Goal: Task Accomplishment & Management: Complete application form

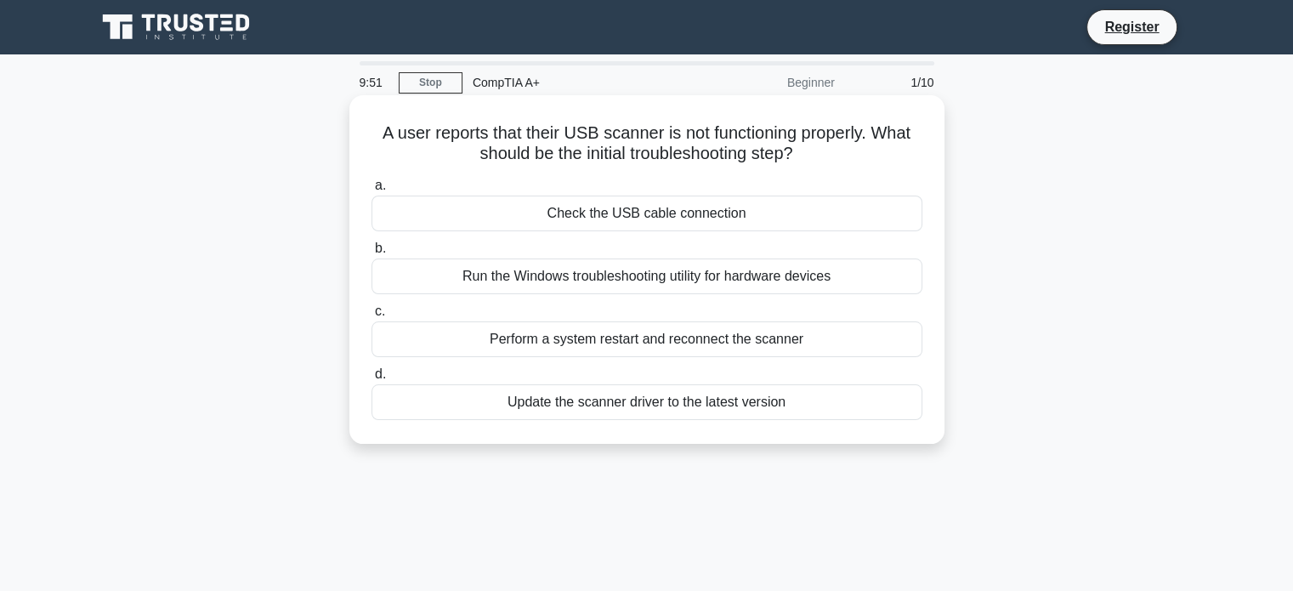
click at [638, 215] on div "Check the USB cable connection" at bounding box center [647, 214] width 551 height 36
click at [372, 191] on input "a. Check the USB cable connection" at bounding box center [372, 185] width 0 height 11
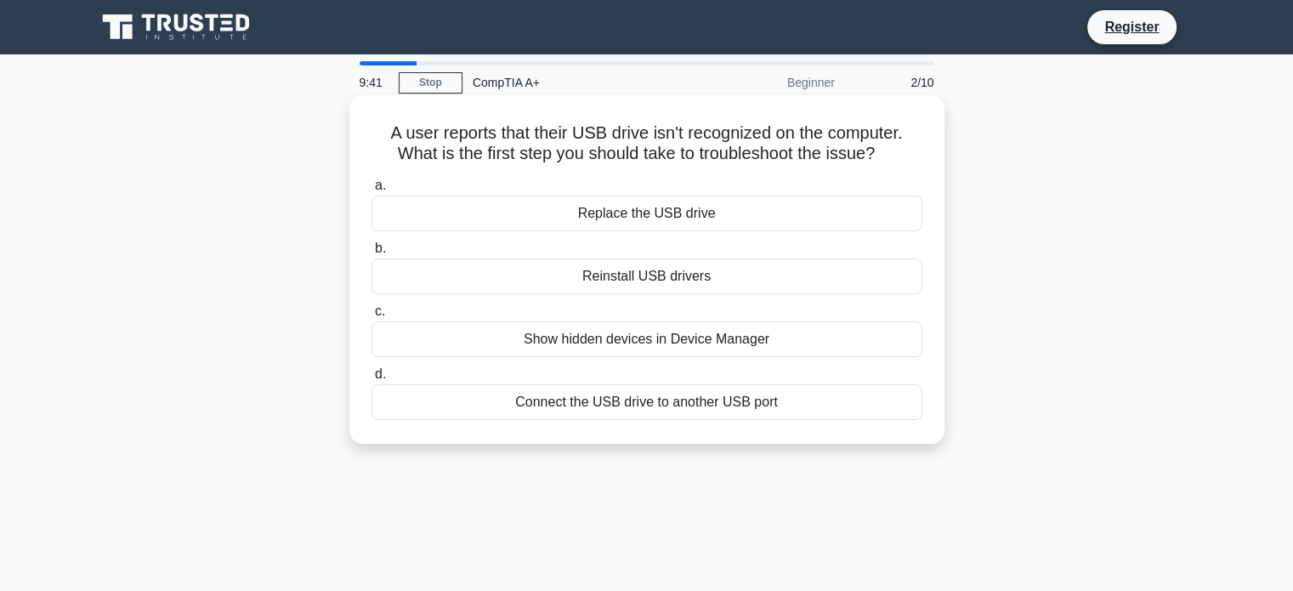
click at [612, 406] on div "Connect the USB drive to another USB port" at bounding box center [647, 402] width 551 height 36
click at [372, 380] on input "d. Connect the USB drive to another USB port" at bounding box center [372, 374] width 0 height 11
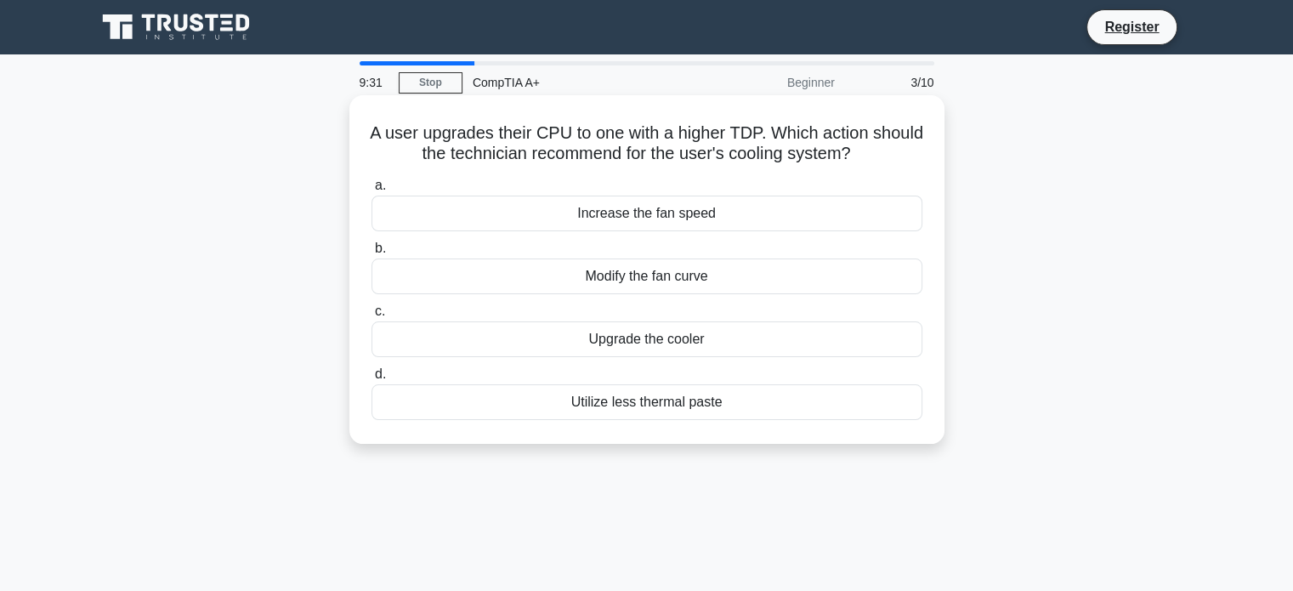
click at [609, 344] on div "Upgrade the cooler" at bounding box center [647, 339] width 551 height 36
click at [372, 317] on input "c. Upgrade the cooler" at bounding box center [372, 311] width 0 height 11
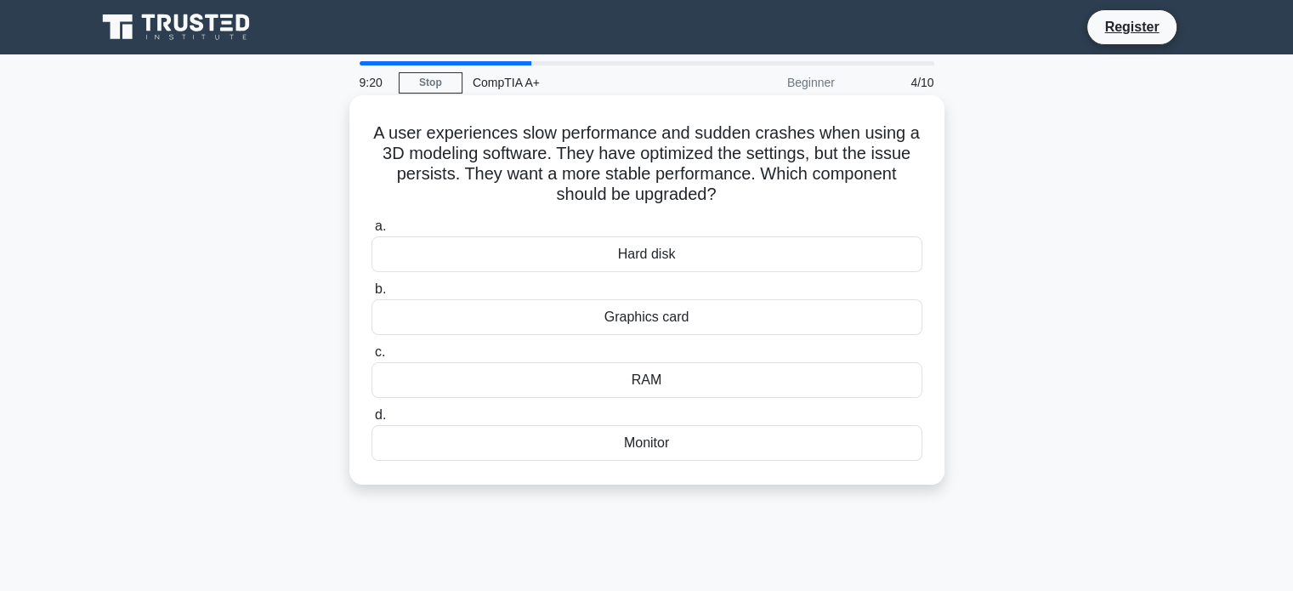
click at [656, 381] on div "RAM" at bounding box center [647, 380] width 551 height 36
click at [372, 358] on input "c. RAM" at bounding box center [372, 352] width 0 height 11
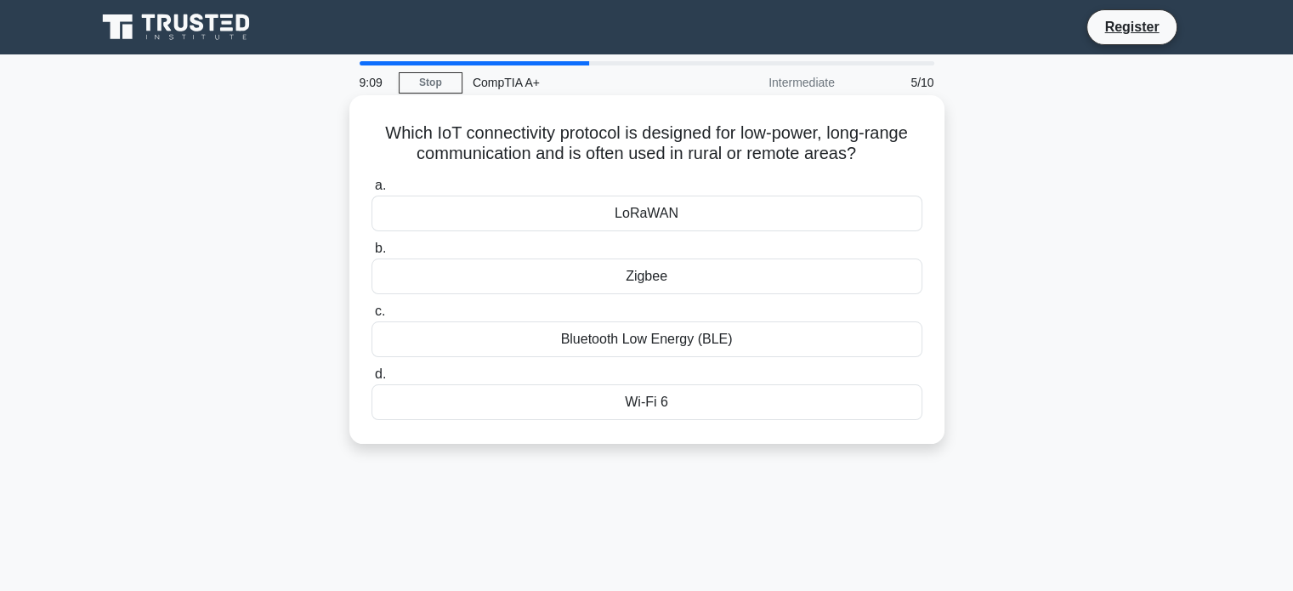
click at [672, 403] on div "Wi-Fi 6" at bounding box center [647, 402] width 551 height 36
click at [372, 380] on input "d. Wi-Fi 6" at bounding box center [372, 374] width 0 height 11
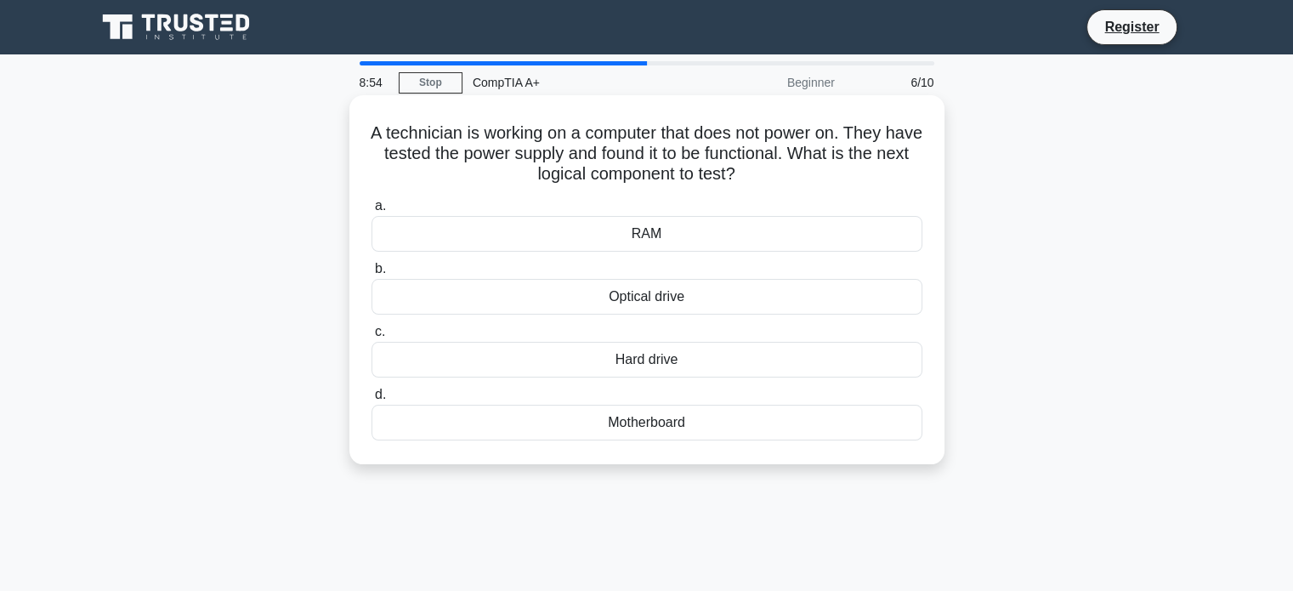
click at [676, 234] on div "RAM" at bounding box center [647, 234] width 551 height 36
click at [372, 212] on input "a. RAM" at bounding box center [372, 206] width 0 height 11
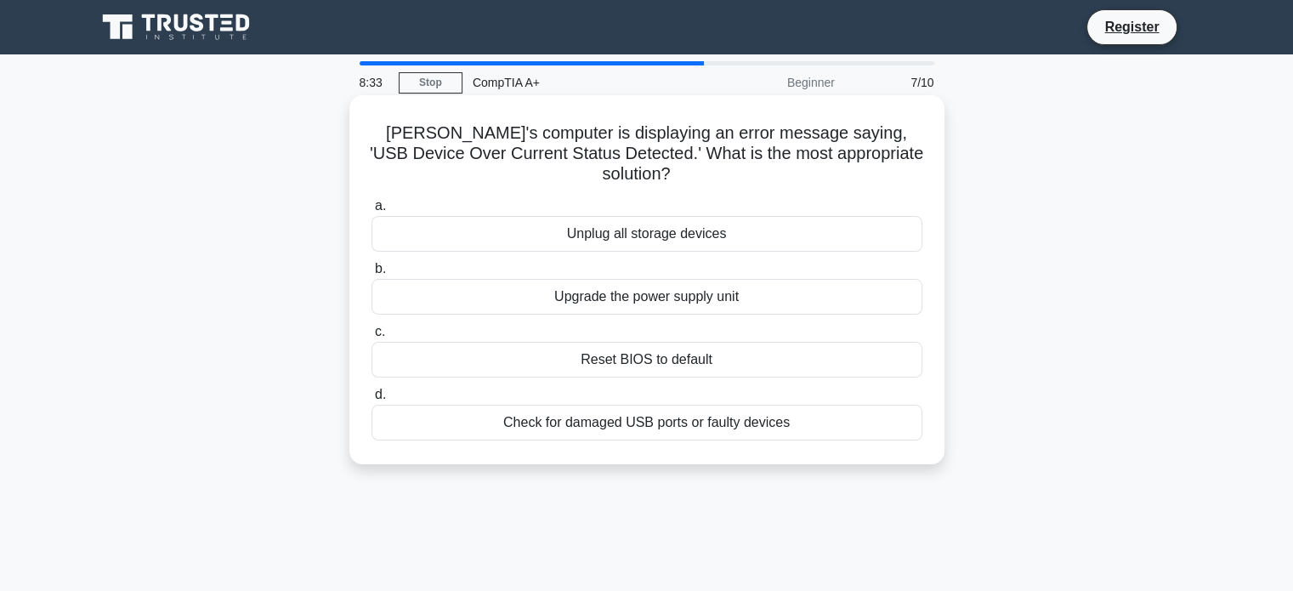
click at [688, 220] on div "Unplug all storage devices" at bounding box center [647, 234] width 551 height 36
click at [372, 212] on input "a. Unplug all storage devices" at bounding box center [372, 206] width 0 height 11
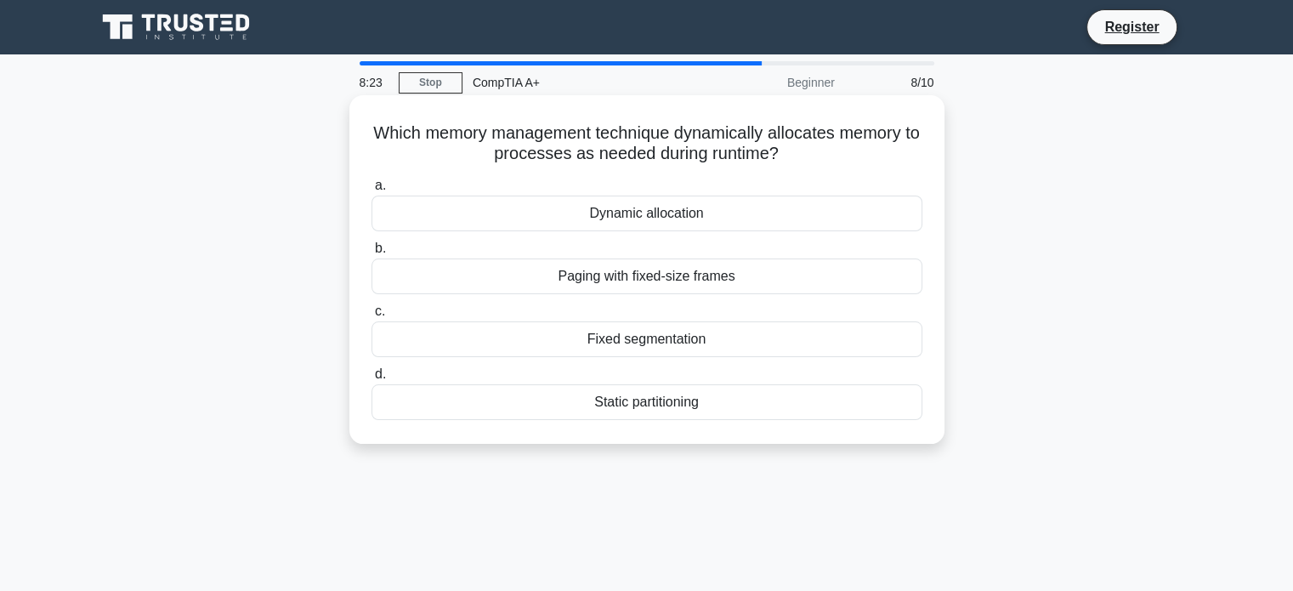
click at [712, 212] on div "Dynamic allocation" at bounding box center [647, 214] width 551 height 36
click at [372, 191] on input "a. Dynamic allocation" at bounding box center [372, 185] width 0 height 11
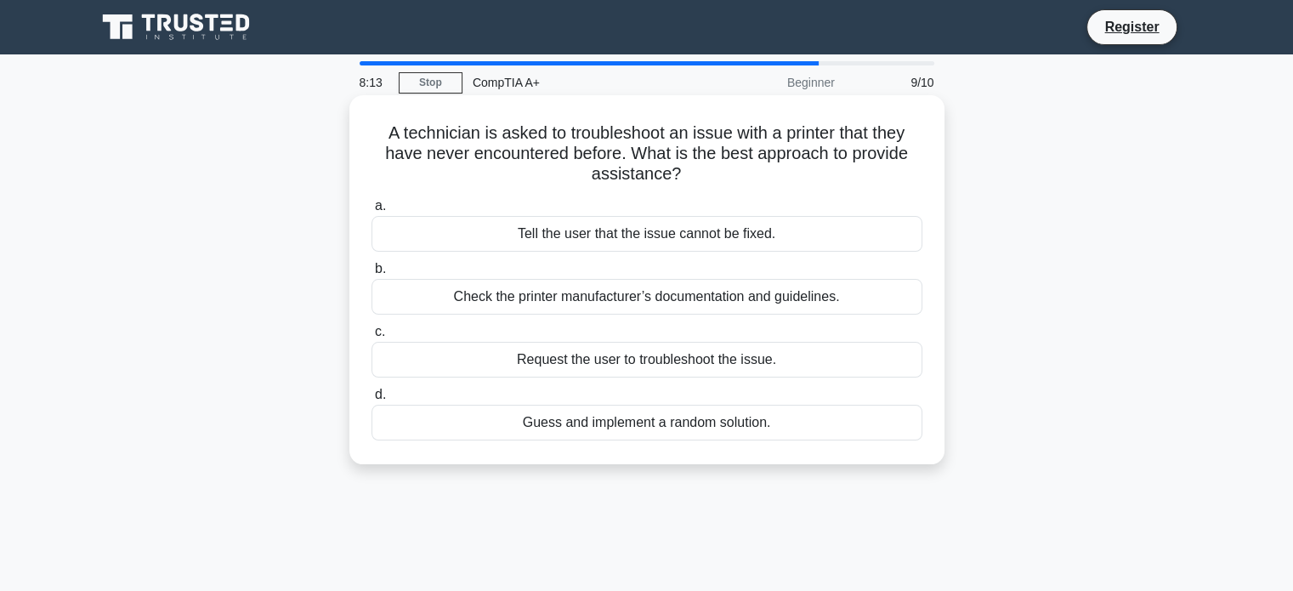
click at [703, 294] on div "Check the printer manufacturer’s documentation and guidelines." at bounding box center [647, 297] width 551 height 36
click at [372, 275] on input "b. Check the printer manufacturer’s documentation and guidelines." at bounding box center [372, 269] width 0 height 11
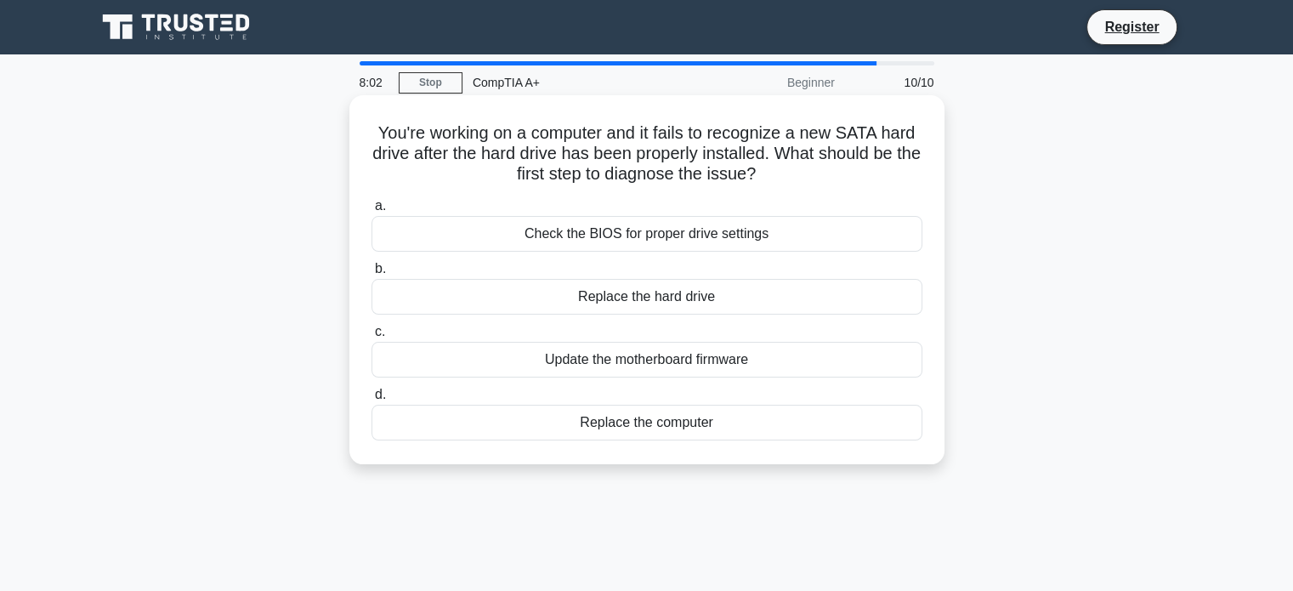
click at [713, 235] on div "Check the BIOS for proper drive settings" at bounding box center [647, 234] width 551 height 36
click at [372, 212] on input "a. Check the BIOS for proper drive settings" at bounding box center [372, 206] width 0 height 11
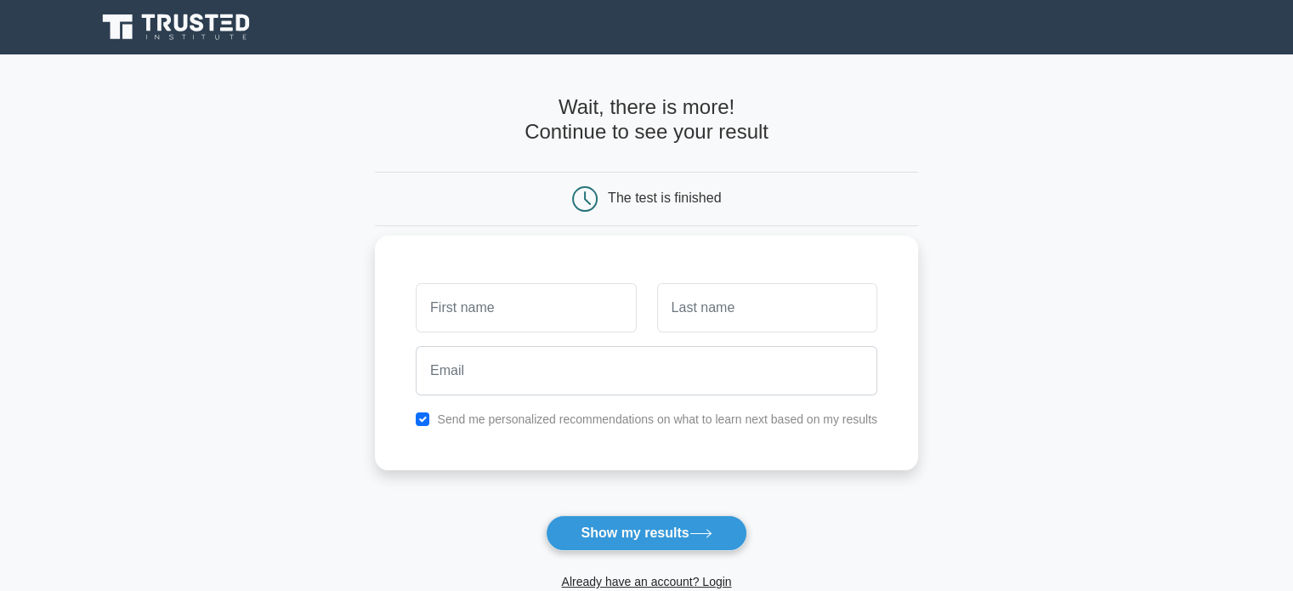
click at [508, 302] on input "text" at bounding box center [526, 307] width 220 height 49
type input "john"
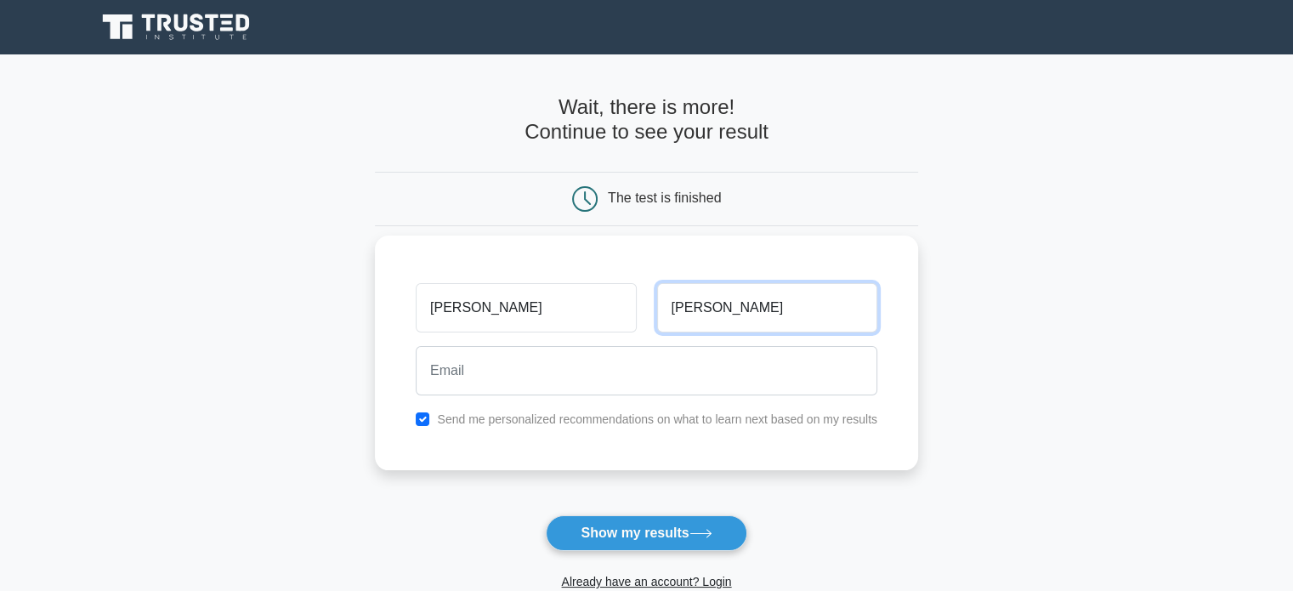
type input "laurent"
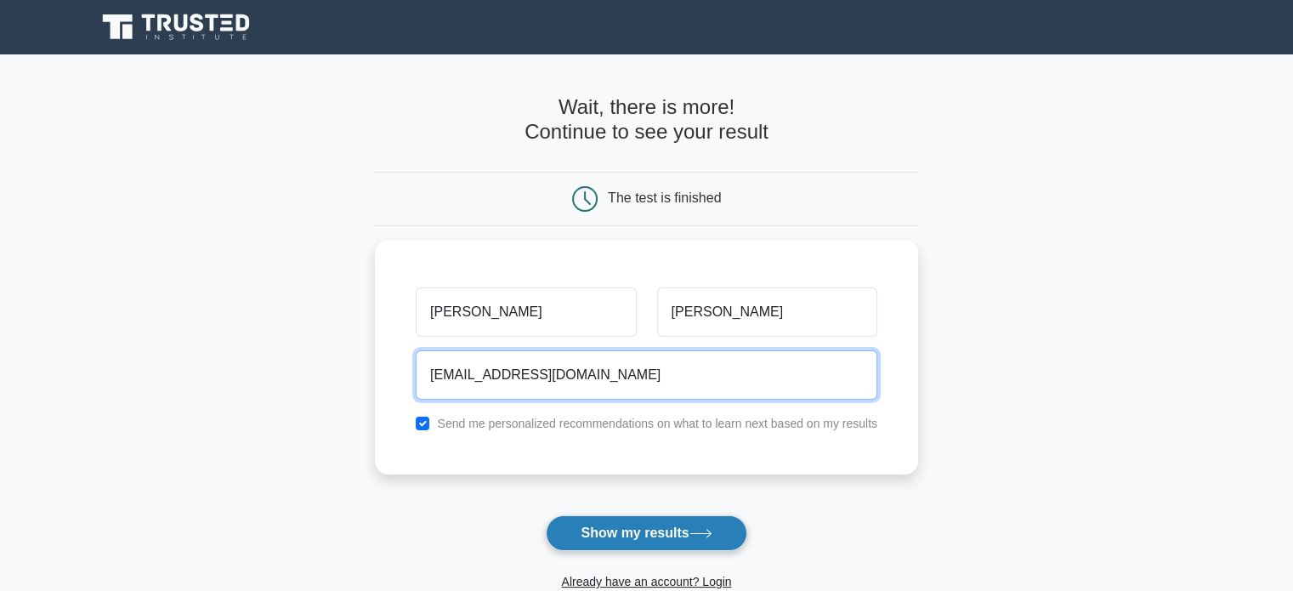
type input "ojd154@gmail.com"
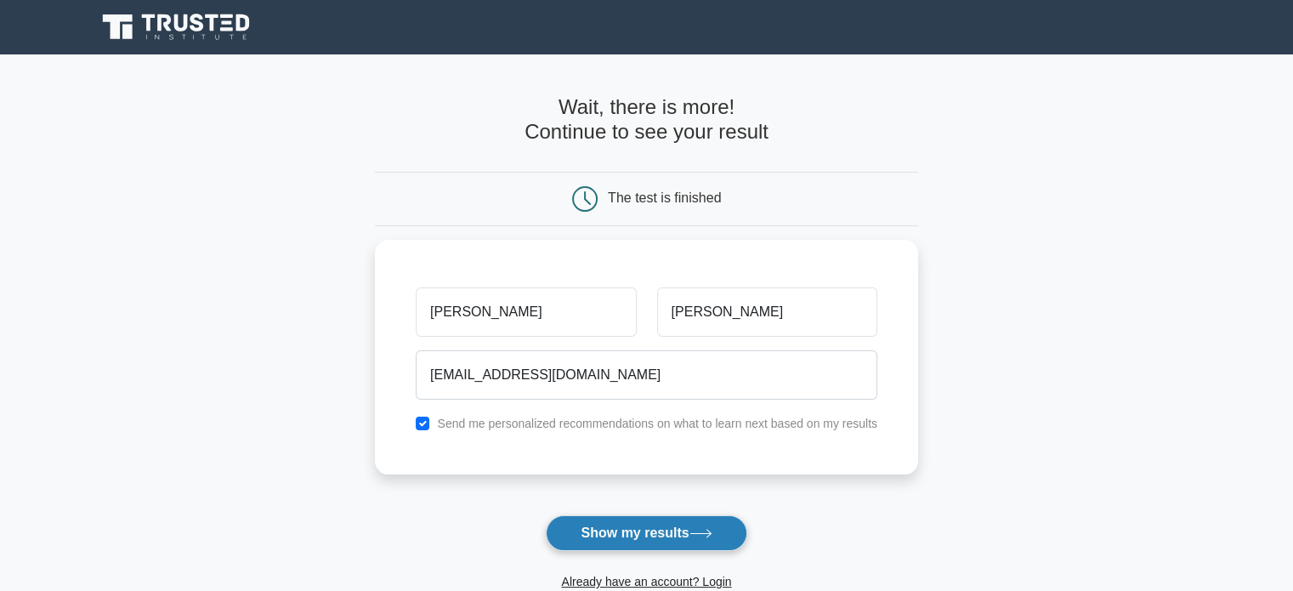
click at [639, 536] on button "Show my results" at bounding box center [646, 533] width 201 height 36
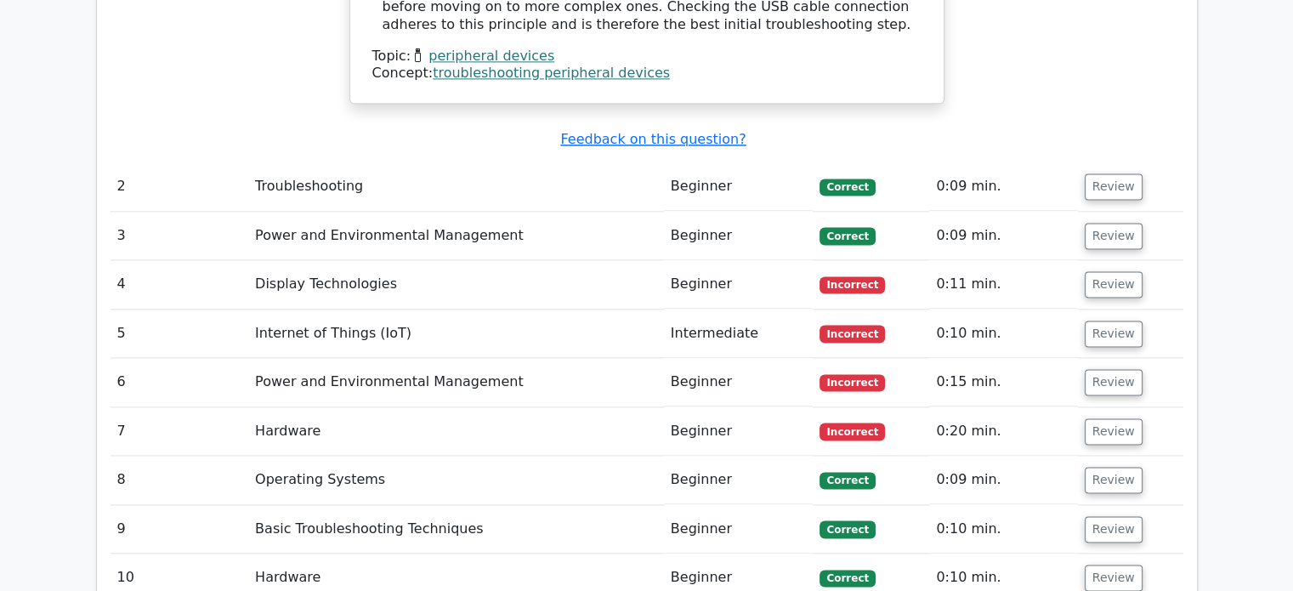
scroll to position [2309, 0]
